Goal: Task Accomplishment & Management: Manage account settings

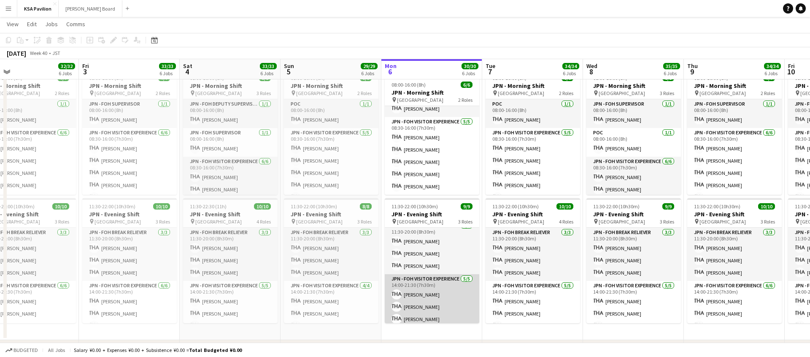
scroll to position [5, 0]
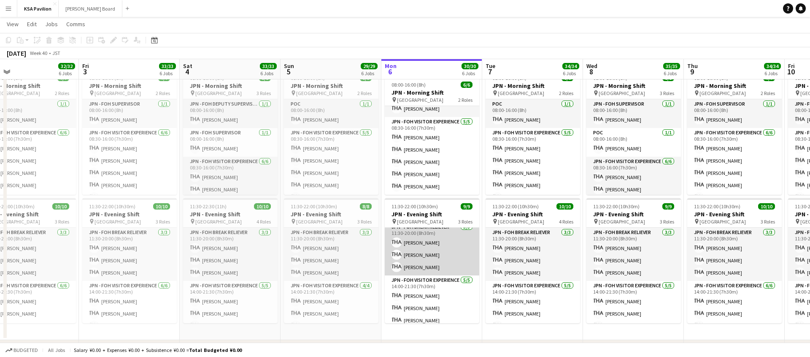
click at [426, 252] on app-card-role "JPN - FOH Break Reliever [DATE] 11:30-20:00 (8h30m) Shiori [PERSON_NAME] Yuasa …" at bounding box center [432, 248] width 95 height 53
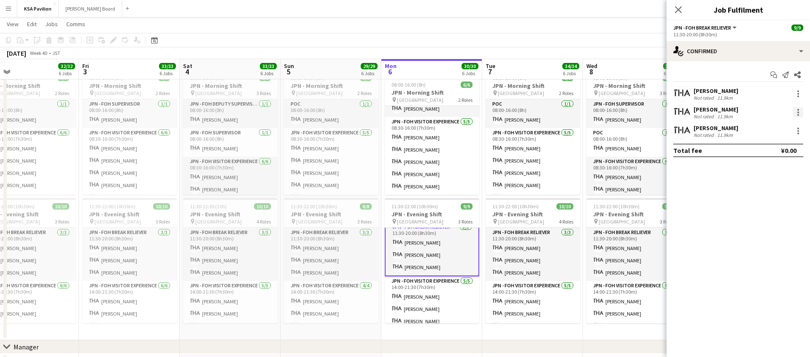
click at [797, 111] on div at bounding box center [798, 112] width 10 height 10
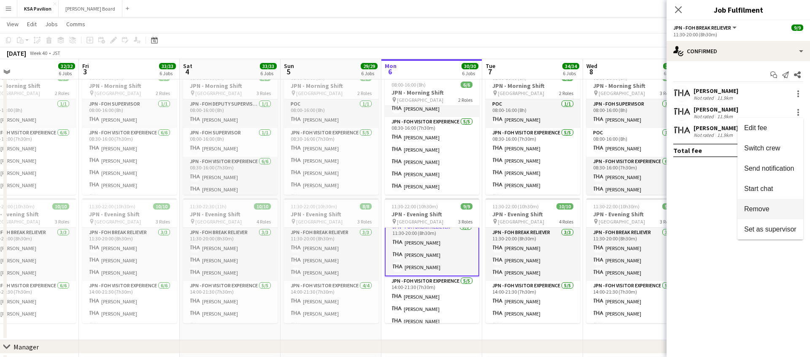
click at [763, 211] on span "Remove" at bounding box center [756, 208] width 25 height 7
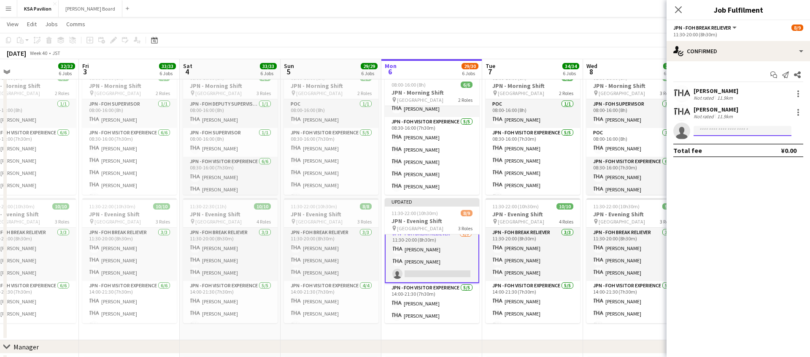
click at [734, 130] on input at bounding box center [743, 131] width 98 height 10
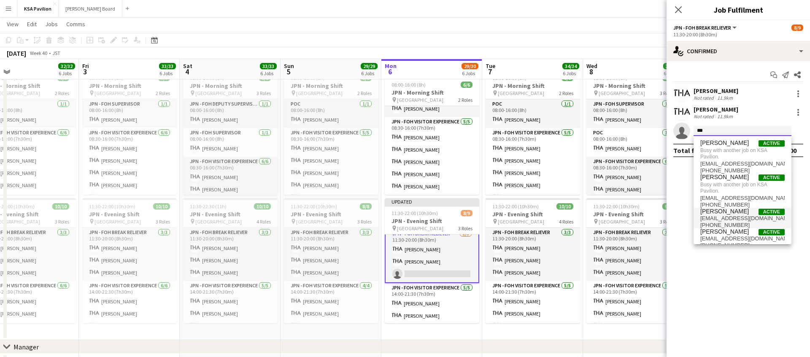
type input "***"
click at [727, 217] on span "[EMAIL_ADDRESS][DOMAIN_NAME]" at bounding box center [742, 218] width 84 height 7
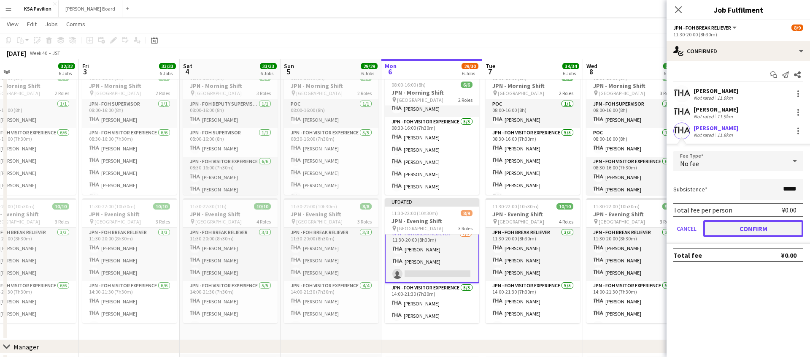
click at [764, 228] on button "Confirm" at bounding box center [753, 228] width 100 height 17
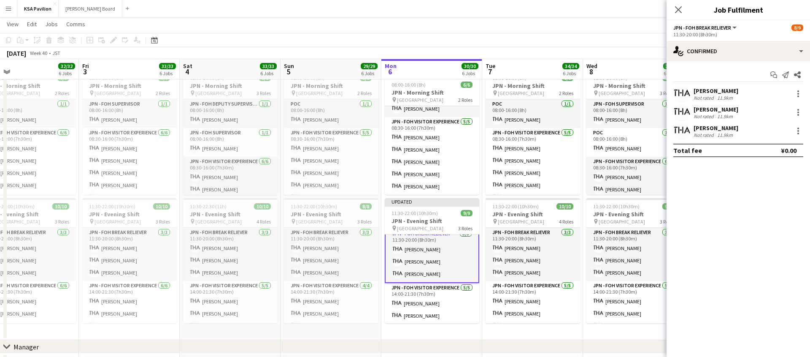
click at [461, 41] on app-toolbar "Copy Paste Paste Command V Paste with crew Command Shift V Paste linked Job [GE…" at bounding box center [405, 40] width 810 height 14
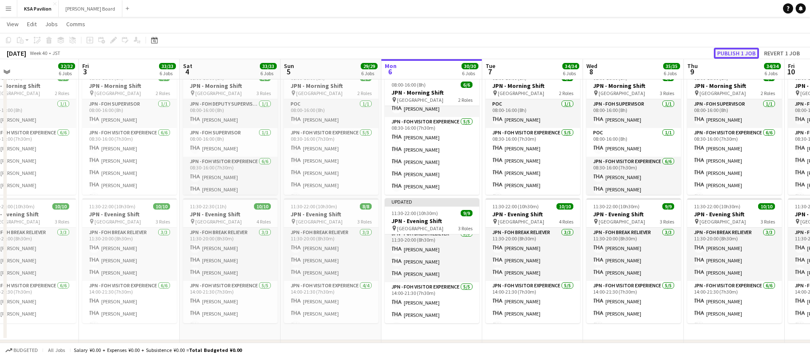
click at [734, 49] on button "Publish 1 job" at bounding box center [736, 53] width 45 height 11
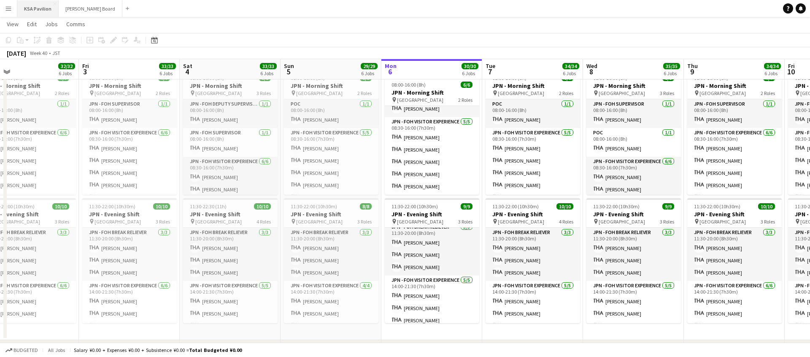
click at [30, 8] on button "KSA Pavilion Close" at bounding box center [37, 8] width 41 height 16
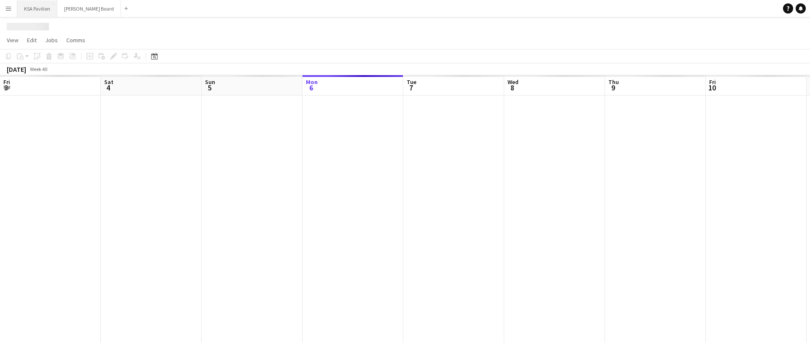
scroll to position [0, 202]
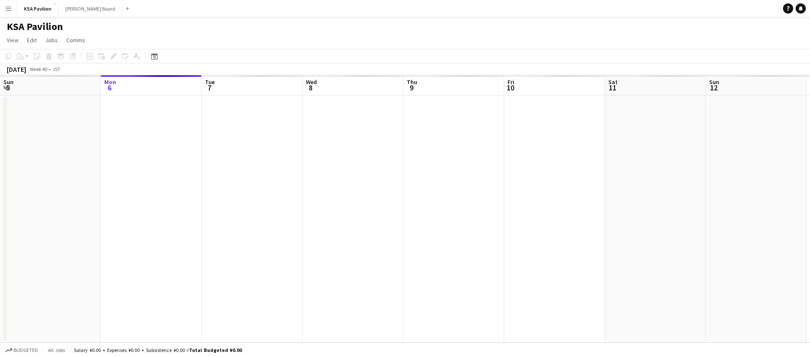
click at [9, 12] on button "Menu" at bounding box center [8, 8] width 17 height 17
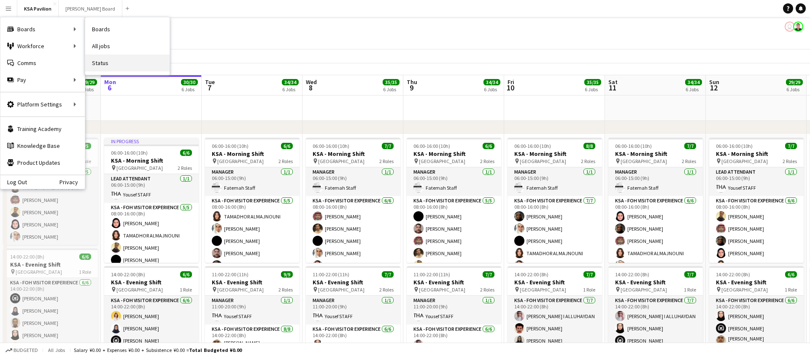
click at [109, 66] on link "Status" at bounding box center [127, 62] width 84 height 17
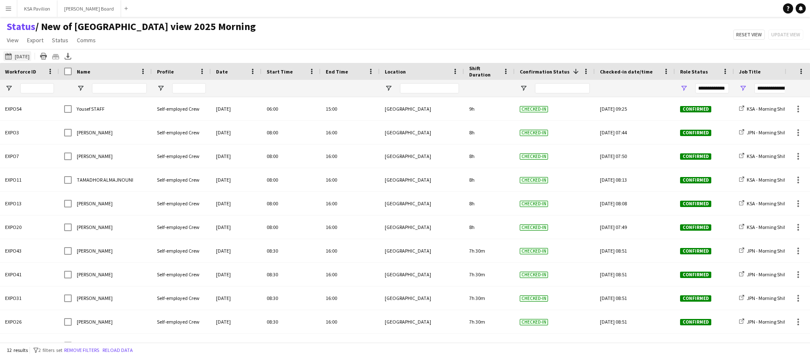
click at [17, 55] on button "[DATE] [DATE]" at bounding box center [17, 56] width 28 height 10
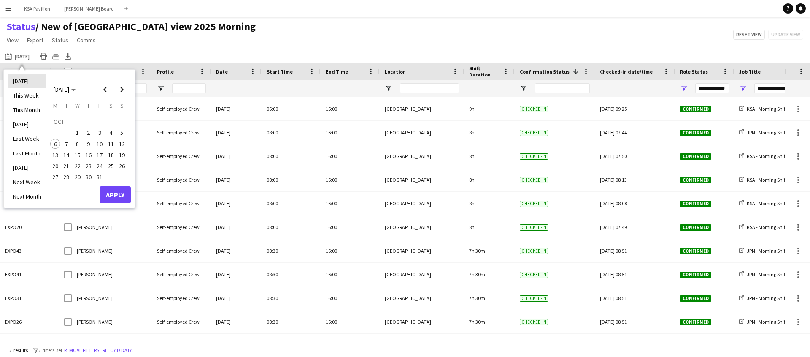
click at [27, 84] on li "[DATE]" at bounding box center [27, 81] width 38 height 14
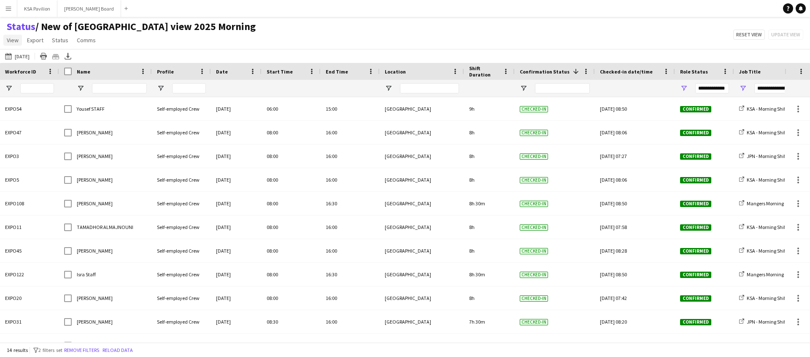
click at [11, 43] on span "View" at bounding box center [13, 40] width 12 height 8
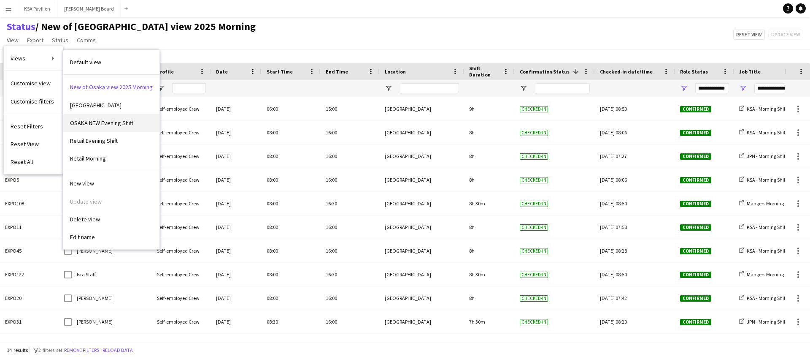
click at [118, 127] on link "OSAKA NEW Evening Shift" at bounding box center [111, 123] width 96 height 18
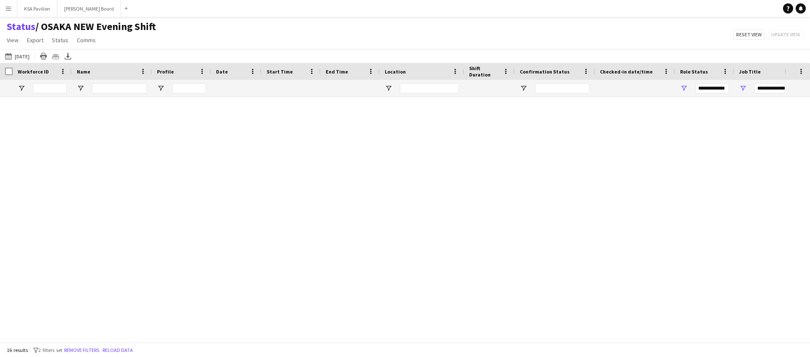
type input "**********"
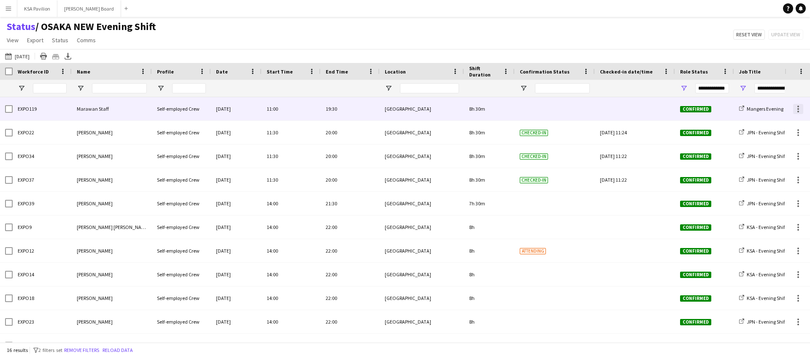
click at [795, 105] on div at bounding box center [798, 109] width 10 height 10
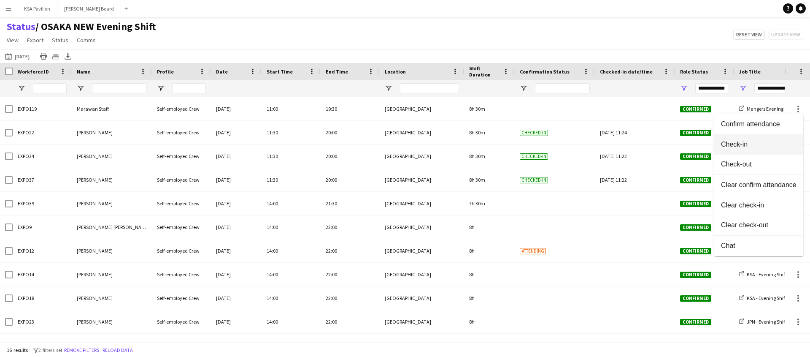
click at [759, 140] on button "Check-in" at bounding box center [758, 144] width 89 height 20
